Goal: Information Seeking & Learning: Learn about a topic

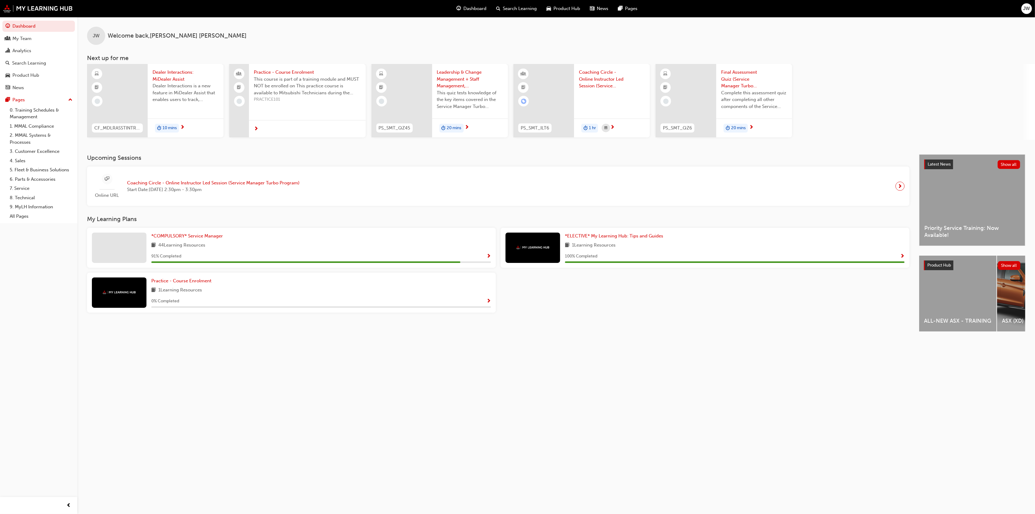
click at [454, 84] on span "Leadership & Change Management + Staff Management, Retention & Wellbeing - Asse…" at bounding box center [470, 79] width 66 height 21
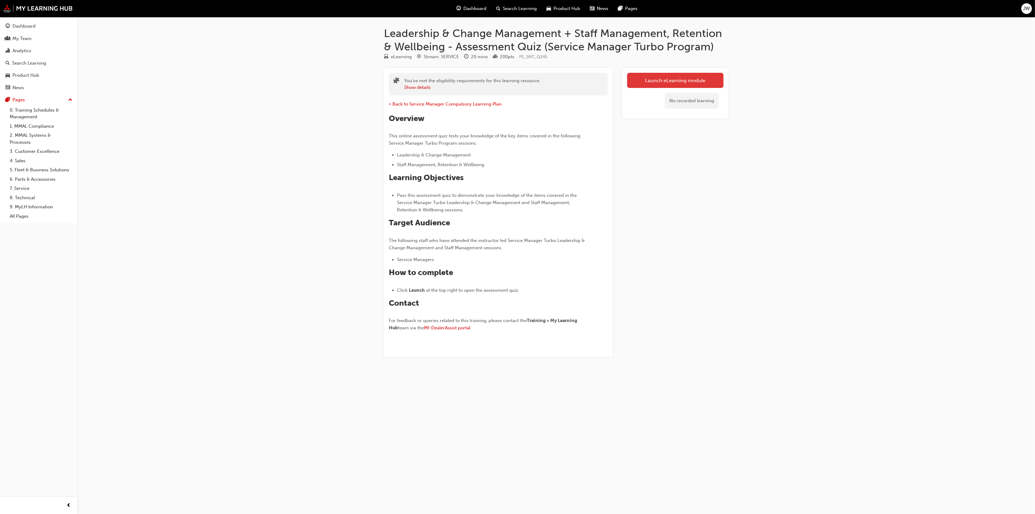
click at [646, 83] on link "Launch eLearning module" at bounding box center [675, 80] width 96 height 15
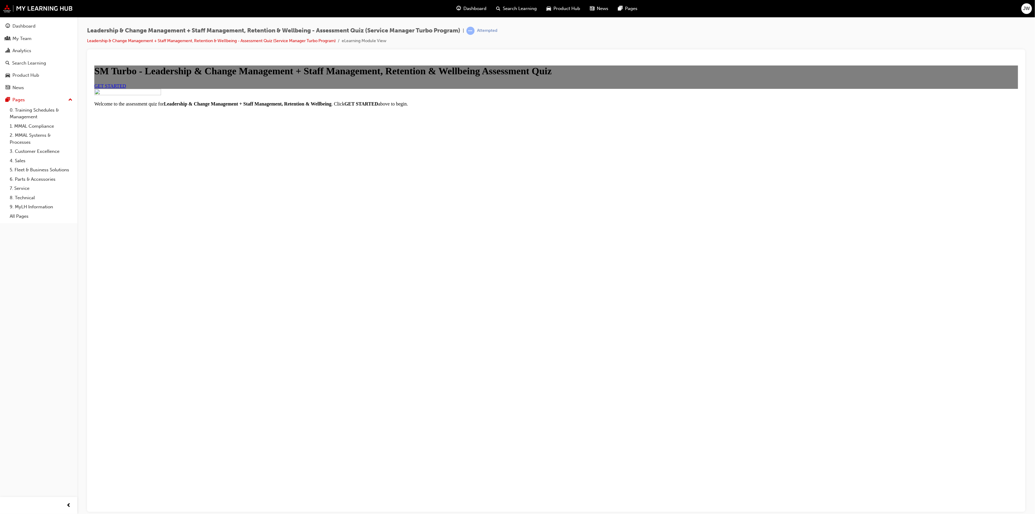
click at [126, 88] on span "GET STARTED" at bounding box center [110, 85] width 32 height 5
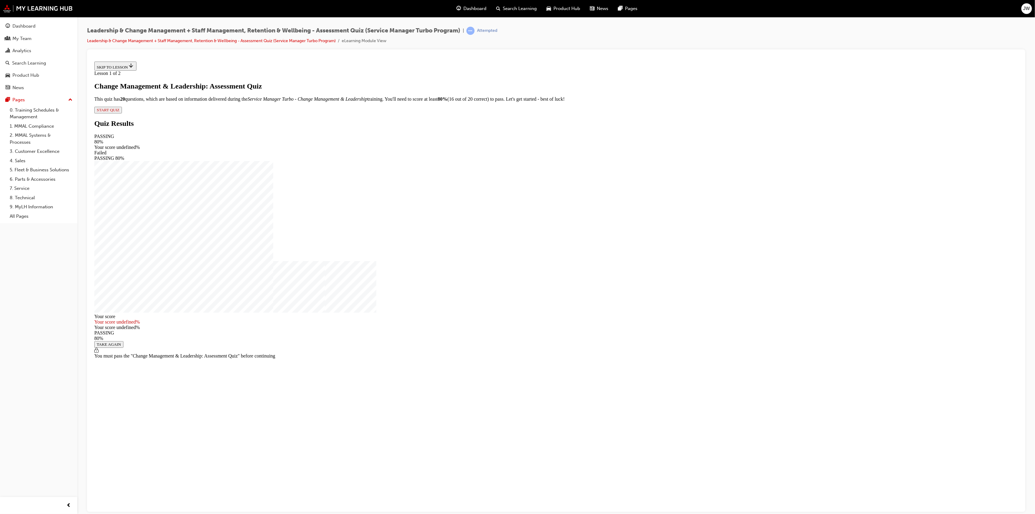
click at [119, 112] on span "START QUIZ" at bounding box center [107, 109] width 23 height 5
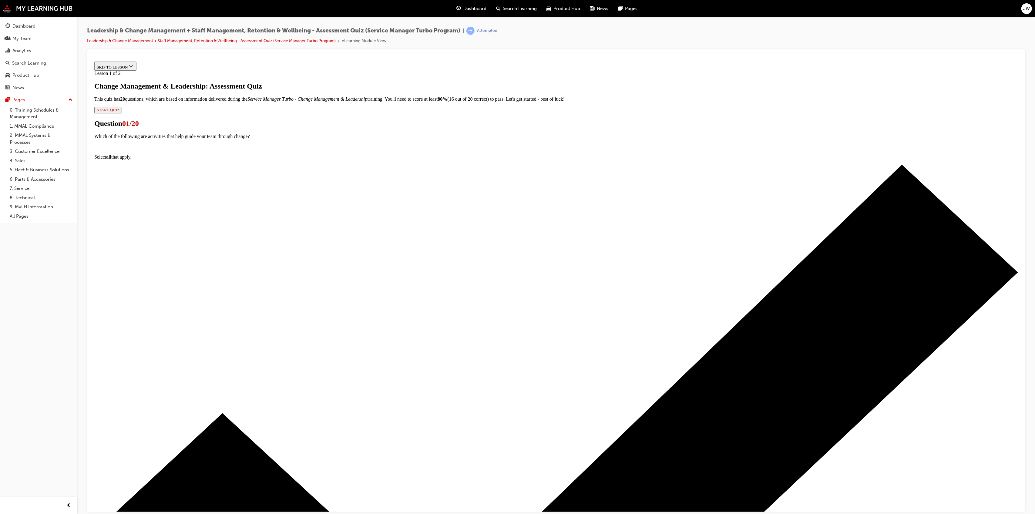
drag, startPoint x: 457, startPoint y: 197, endPoint x: 471, endPoint y: 192, distance: 15.1
click at [460, 196] on div at bounding box center [562, 499] width 912 height 670
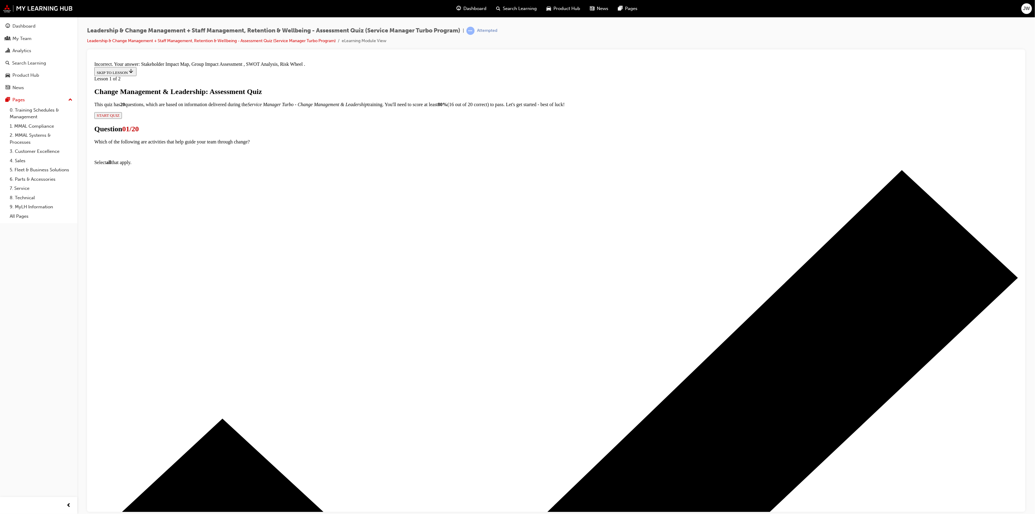
scroll to position [0, 0]
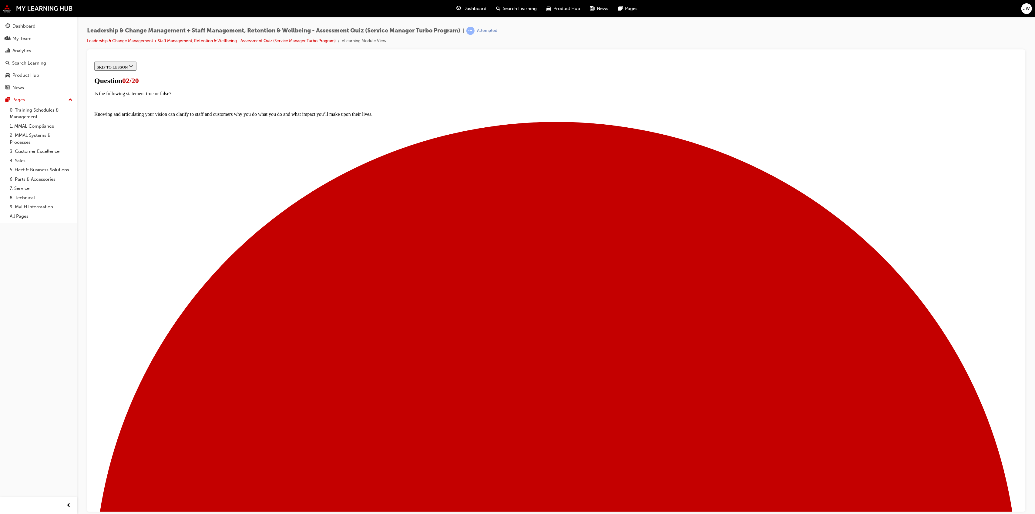
drag, startPoint x: 558, startPoint y: 302, endPoint x: 556, endPoint y: 298, distance: 4.2
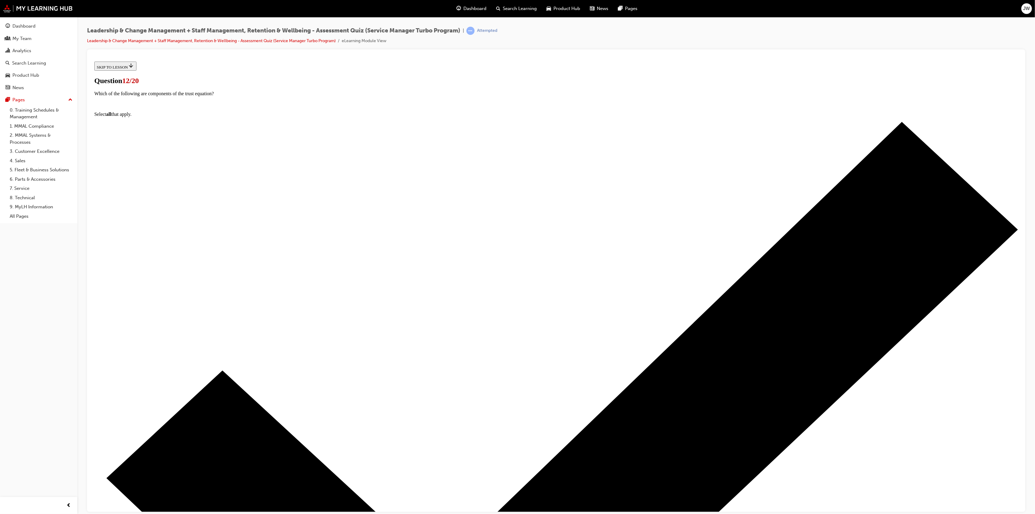
drag, startPoint x: 461, startPoint y: 265, endPoint x: 462, endPoint y: 248, distance: 17.1
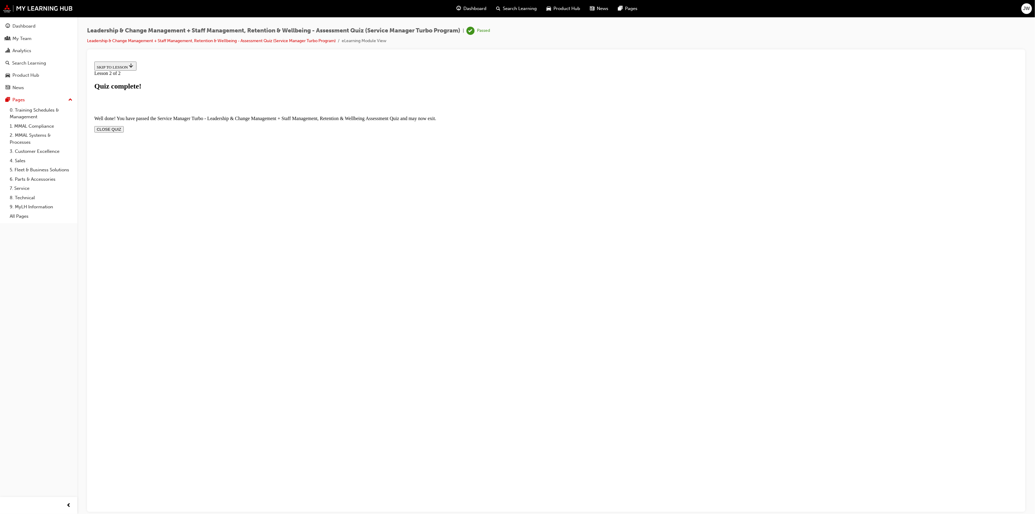
click at [123, 126] on button "CLOSE QUIZ" at bounding box center [108, 129] width 29 height 6
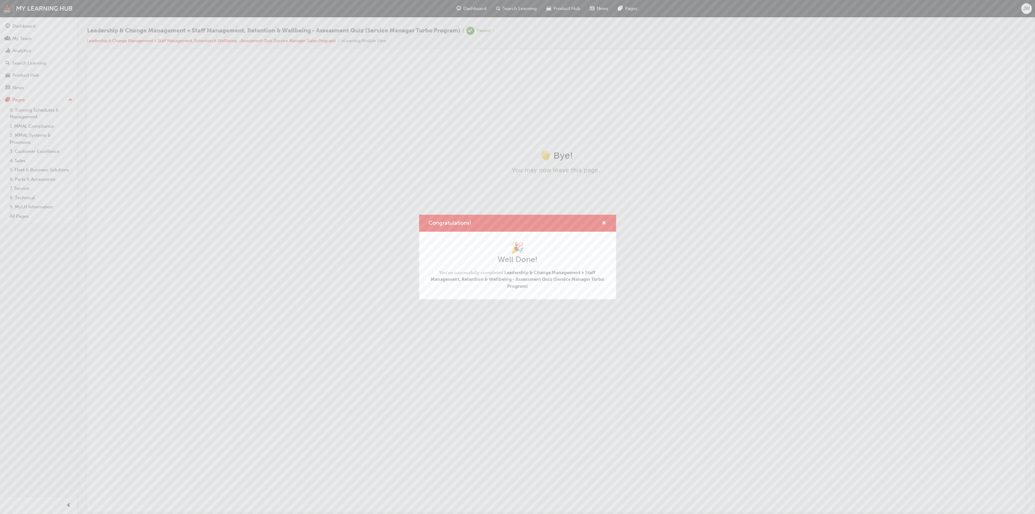
scroll to position [0, 0]
click at [605, 226] on span "cross-icon" at bounding box center [604, 223] width 5 height 5
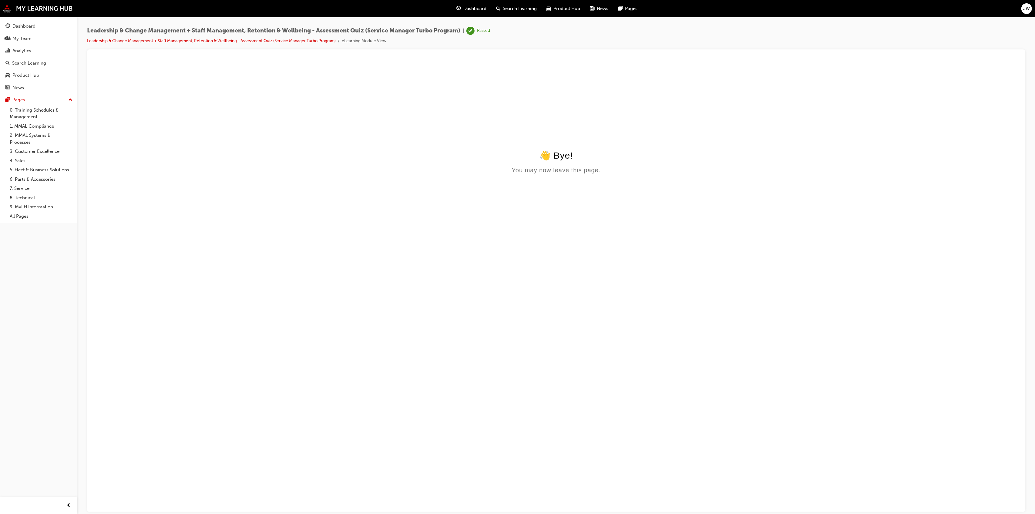
click at [474, 5] on div "Dashboard" at bounding box center [472, 8] width 40 height 12
